Goal: Find contact information: Find contact information

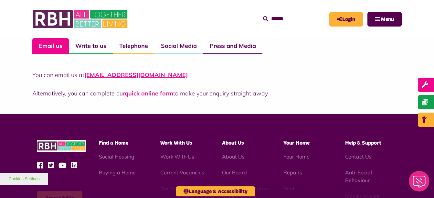
scroll to position [480, 0]
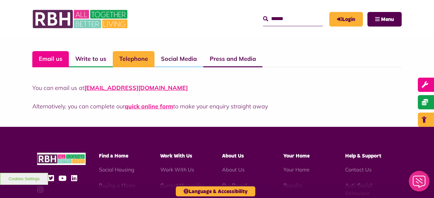
click at [132, 59] on link "Telephone" at bounding box center [134, 59] width 42 height 16
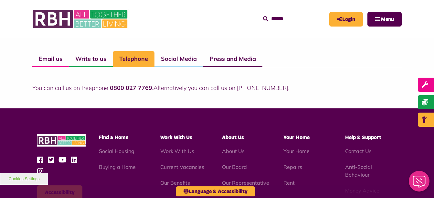
click at [129, 59] on link "Telephone" at bounding box center [134, 59] width 42 height 16
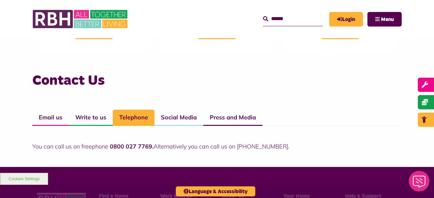
scroll to position [518, 0]
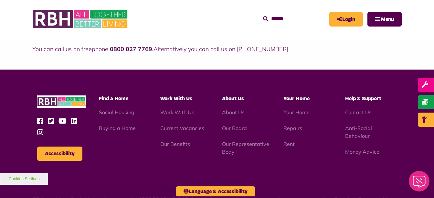
click at [129, 59] on div "Contact Us Email us Write to us Telephone Social Media Press and Media You can …" at bounding box center [217, 20] width 434 height 98
